Goal: Information Seeking & Learning: Learn about a topic

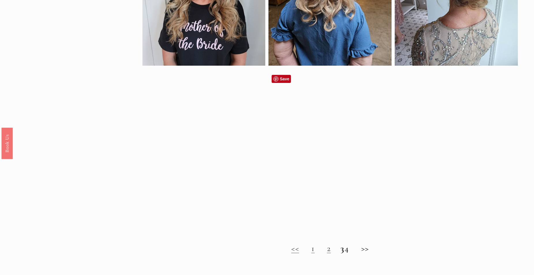
scroll to position [441, 0]
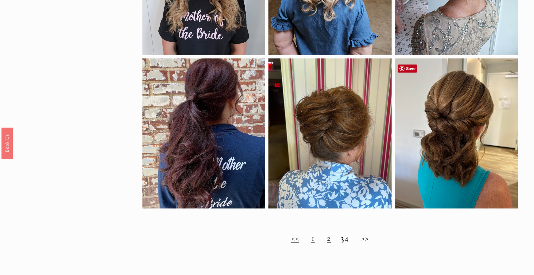
click at [459, 174] on div at bounding box center [455, 133] width 123 height 150
click at [368, 243] on h2 "<< 1 2 3 4 >>" at bounding box center [329, 238] width 375 height 10
click at [327, 243] on link "2" at bounding box center [329, 238] width 4 height 11
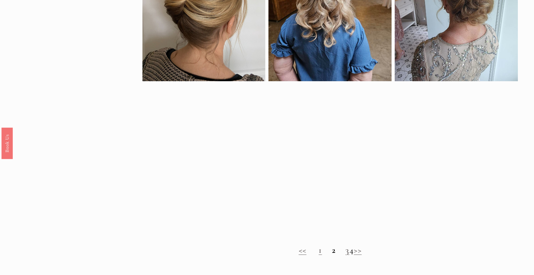
scroll to position [441, 0]
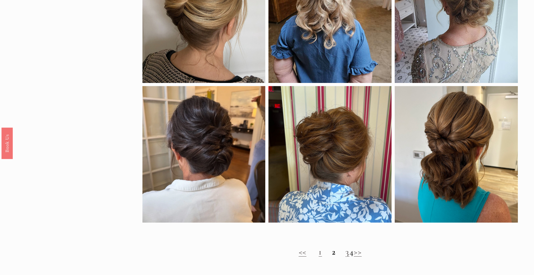
click at [361, 257] on link ">>" at bounding box center [358, 252] width 8 height 11
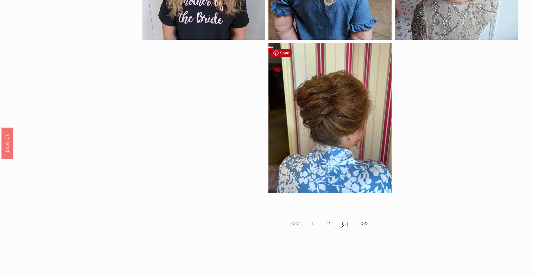
scroll to position [470, 0]
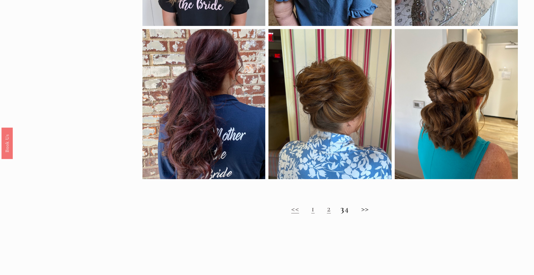
click at [368, 214] on h2 "<< 1 2 3 4 >>" at bounding box center [329, 209] width 375 height 10
click at [353, 214] on h2 "<< 1 2 3 4 >>" at bounding box center [329, 209] width 375 height 10
click at [291, 212] on link "<<" at bounding box center [295, 208] width 8 height 11
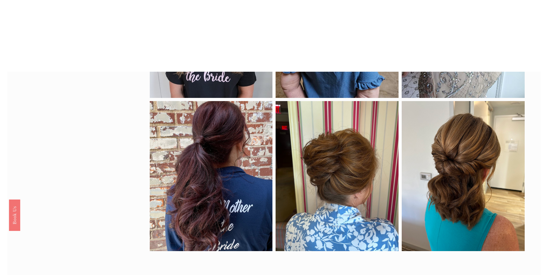
scroll to position [398, 0]
